Goal: Task Accomplishment & Management: Use online tool/utility

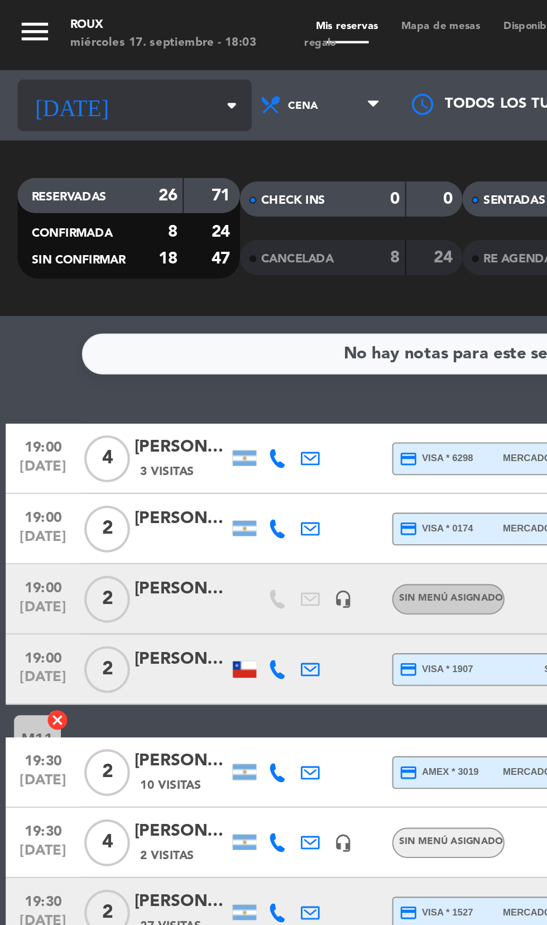
click at [74, 48] on input at bounding box center [95, 50] width 70 height 17
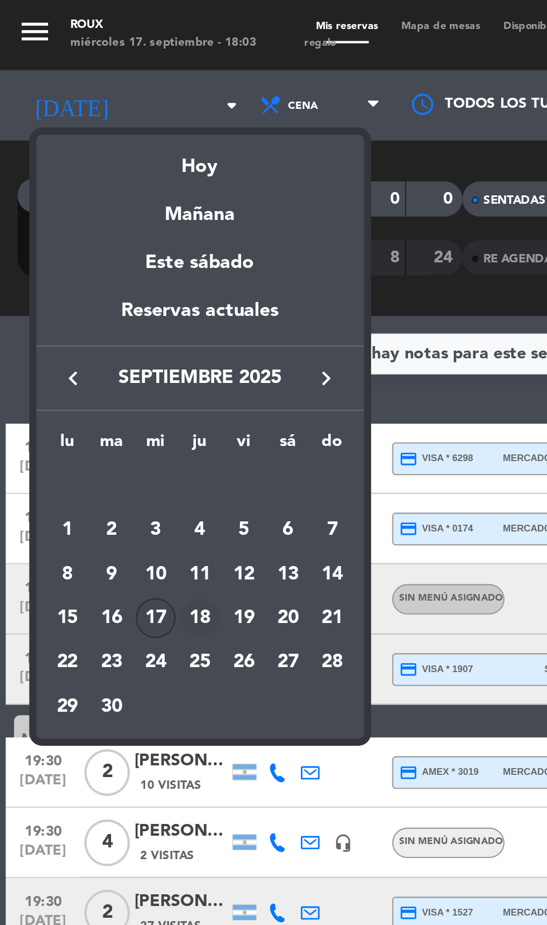
click at [92, 295] on div "18" at bounding box center [95, 294] width 19 height 19
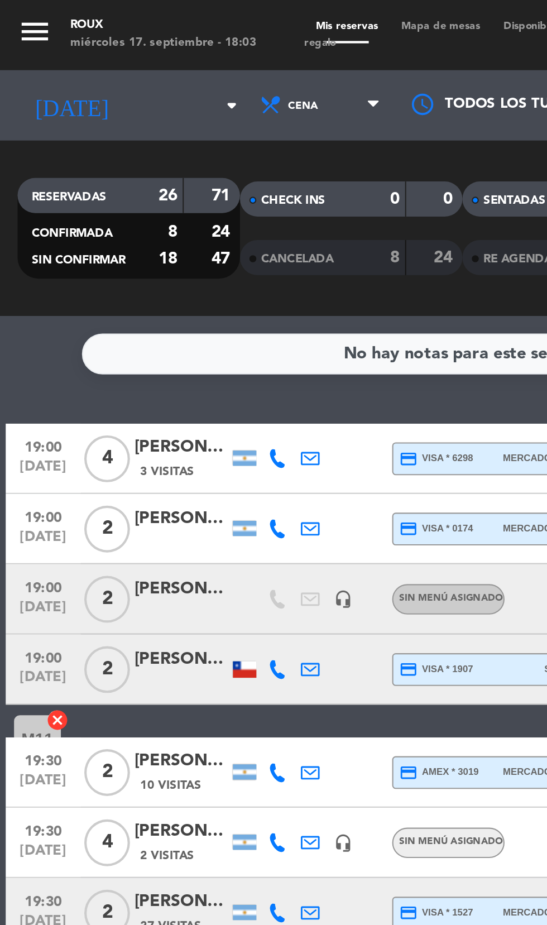
type input "[DEMOGRAPHIC_DATA] [DATE]"
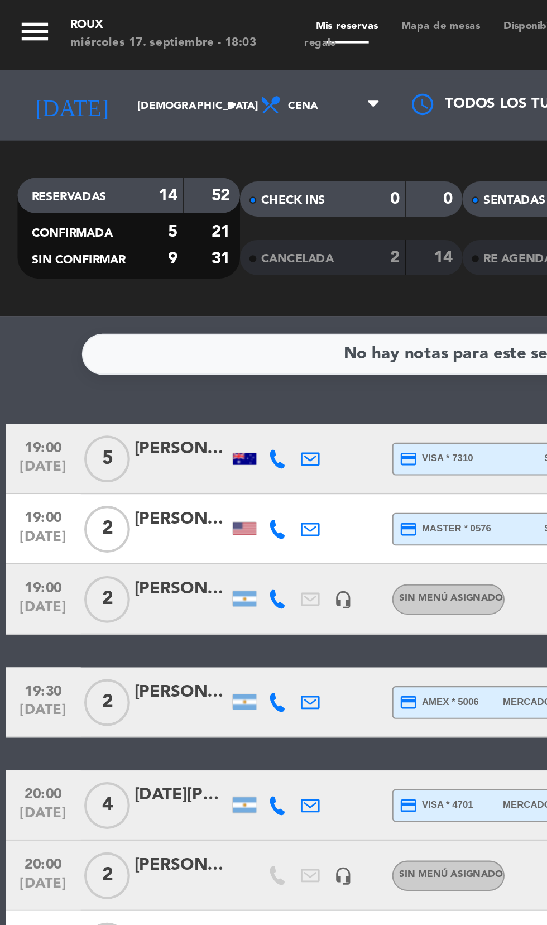
click at [210, 10] on span "Mapa de mesas" at bounding box center [210, 12] width 49 height 5
